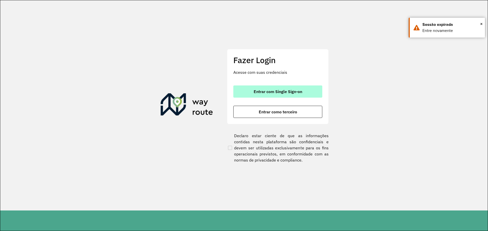
click at [272, 96] on button "Entrar com Single Sign-on" at bounding box center [277, 92] width 89 height 12
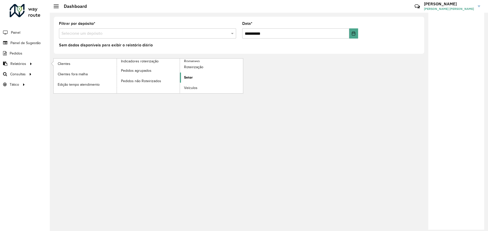
click at [199, 76] on link "Setor" at bounding box center [211, 78] width 63 height 10
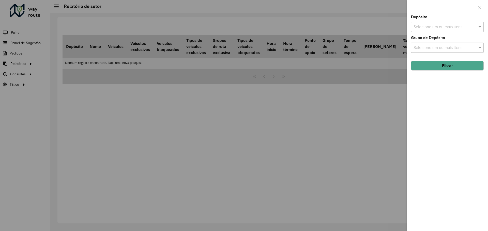
click at [436, 31] on div "Selecione um ou mais itens" at bounding box center [447, 27] width 73 height 10
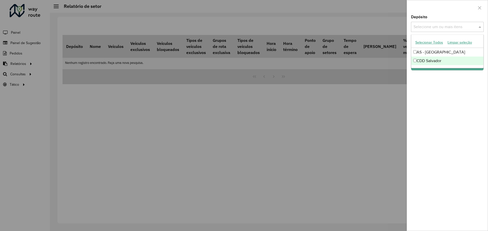
click at [436, 61] on div "CDD Salvador" at bounding box center [447, 61] width 72 height 9
click at [456, 85] on div "Depósito Selecione um ou mais itens CDD Salvador × × Grupo de Depósito Selecion…" at bounding box center [447, 123] width 81 height 216
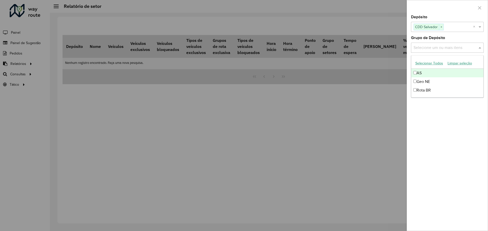
click at [469, 49] on input "text" at bounding box center [444, 48] width 65 height 6
click at [422, 83] on div "Geo NE" at bounding box center [447, 81] width 72 height 9
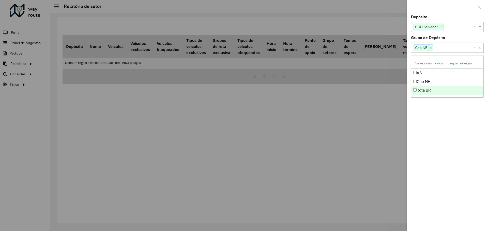
click at [359, 129] on div at bounding box center [244, 115] width 488 height 231
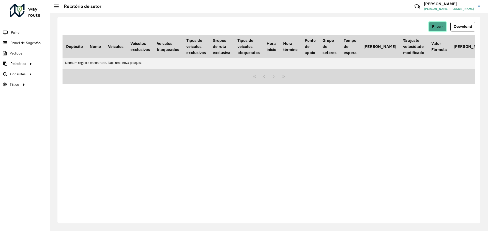
click at [437, 29] on button "Filtrar" at bounding box center [438, 27] width 18 height 10
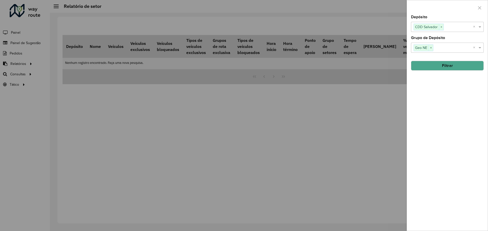
click at [439, 63] on button "Filtrar" at bounding box center [447, 66] width 73 height 10
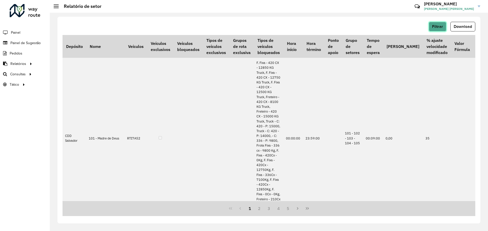
click at [442, 26] on span "Filtrar" at bounding box center [437, 26] width 11 height 4
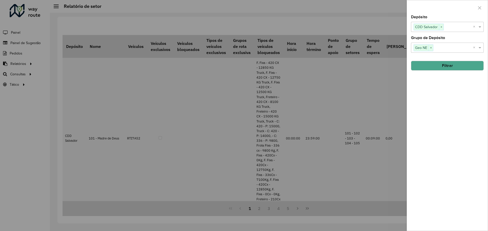
click at [461, 69] on button "Filtrar" at bounding box center [447, 66] width 73 height 10
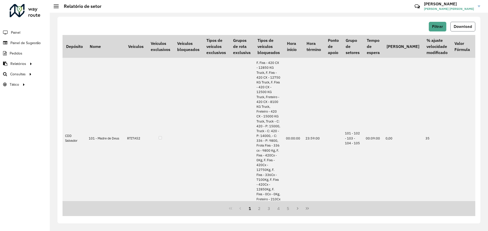
click at [456, 29] on button "Download" at bounding box center [462, 27] width 25 height 10
click at [345, 24] on div "Filtrar Download" at bounding box center [269, 27] width 413 height 10
